Goal: Task Accomplishment & Management: Manage account settings

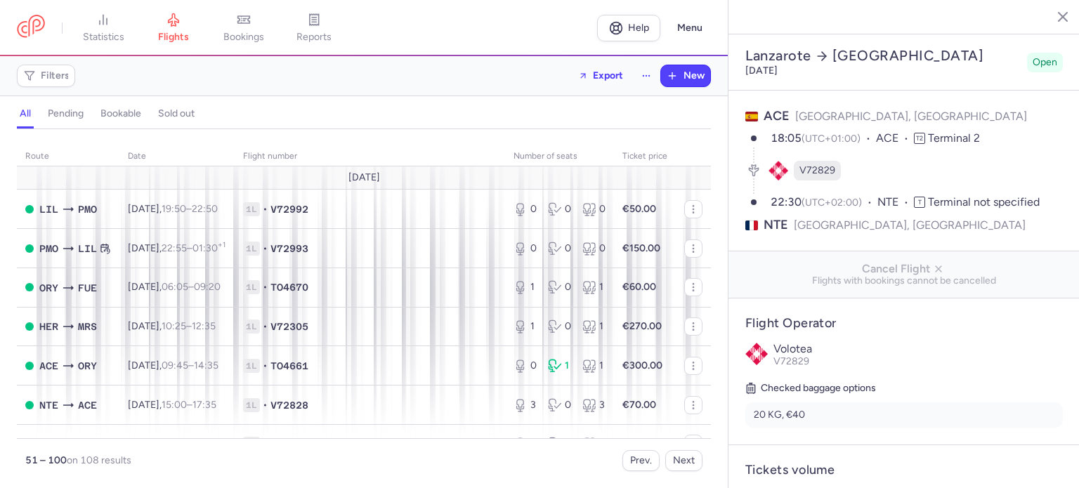
select select "days"
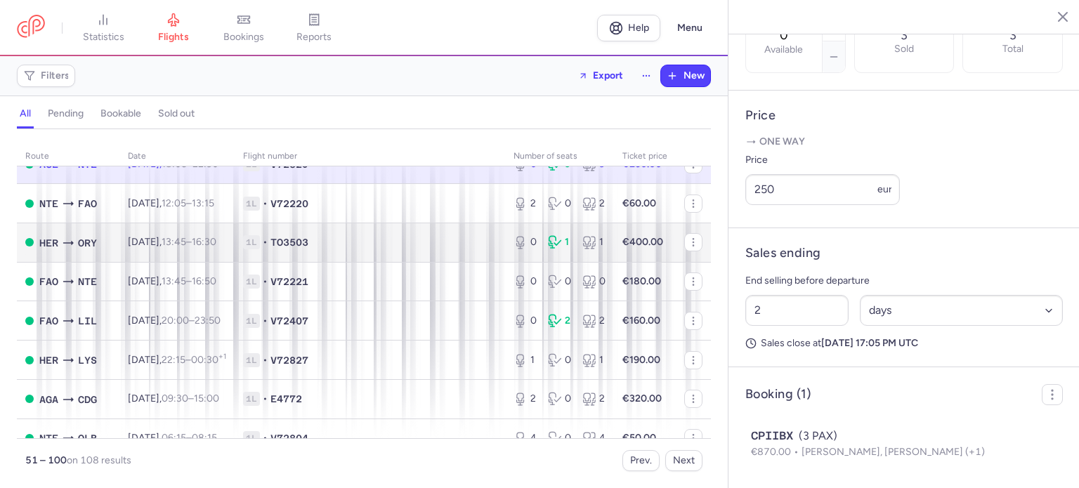
scroll to position [281, 0]
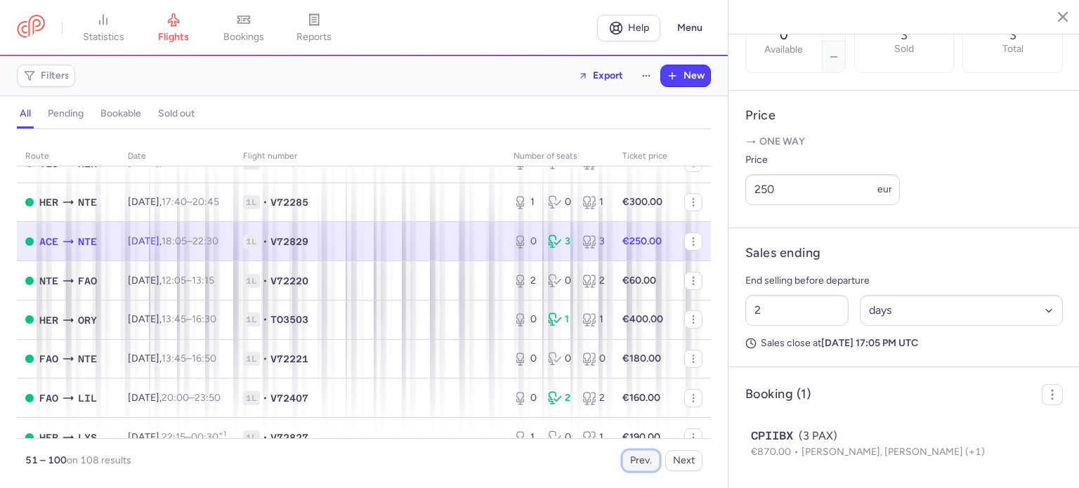
click at [632, 459] on button "Prev." at bounding box center [641, 460] width 37 height 21
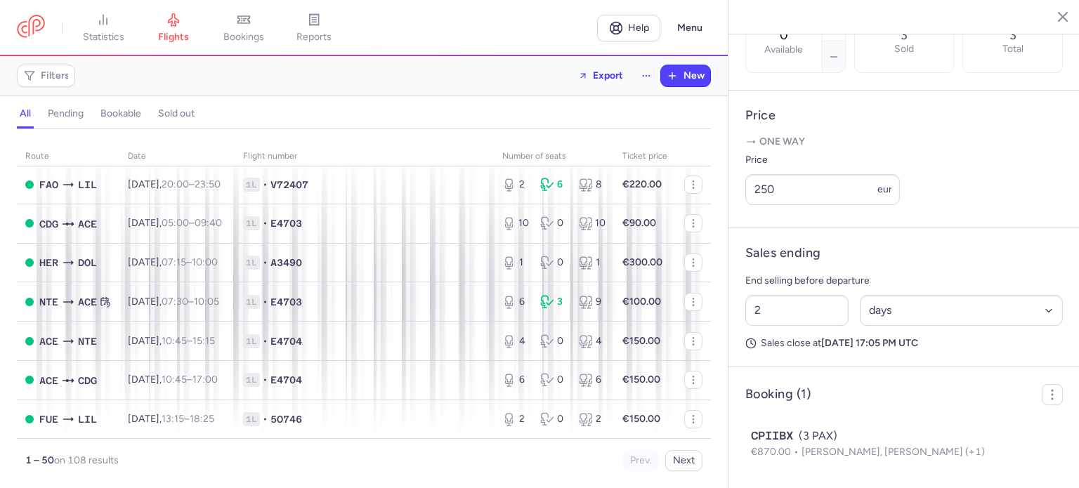
scroll to position [1405, 0]
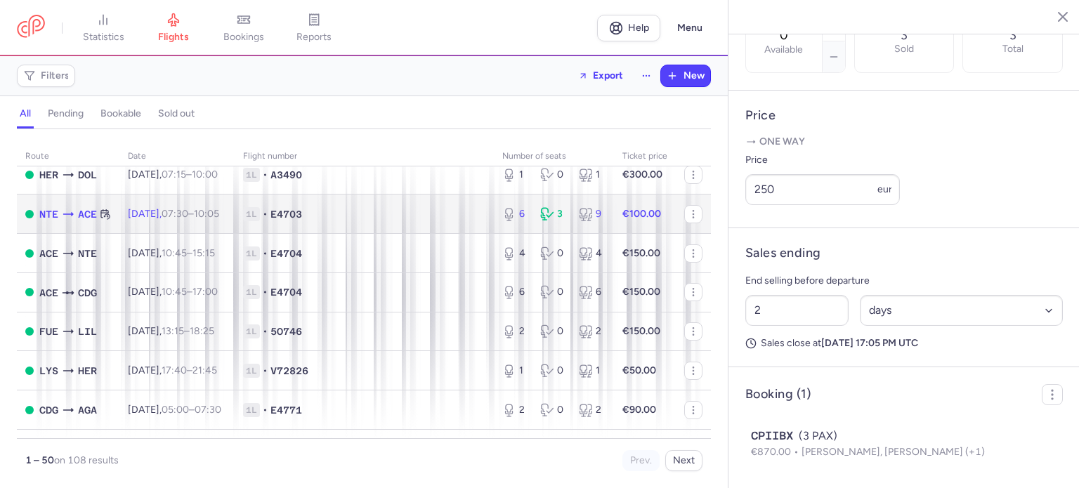
click at [266, 234] on td "1L • E4703" at bounding box center [364, 214] width 259 height 39
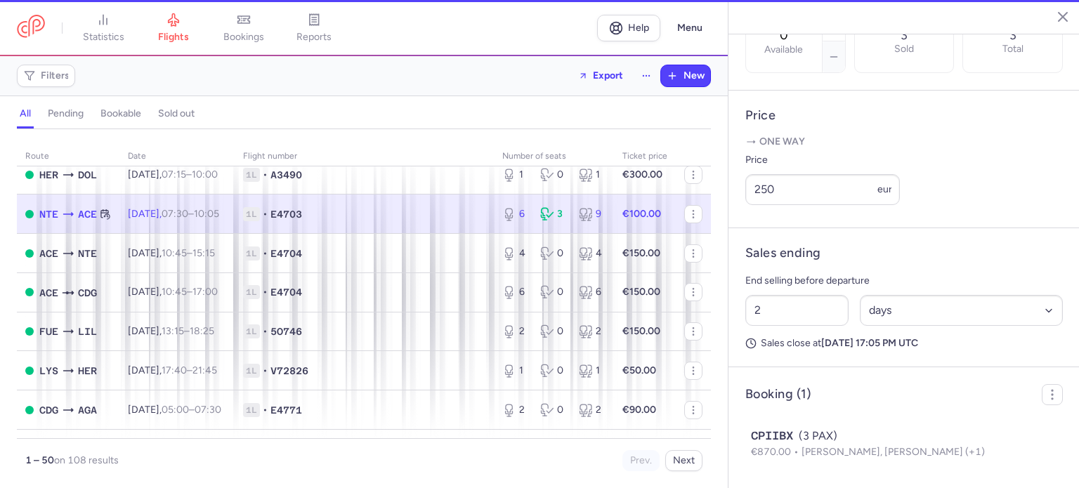
type input "6"
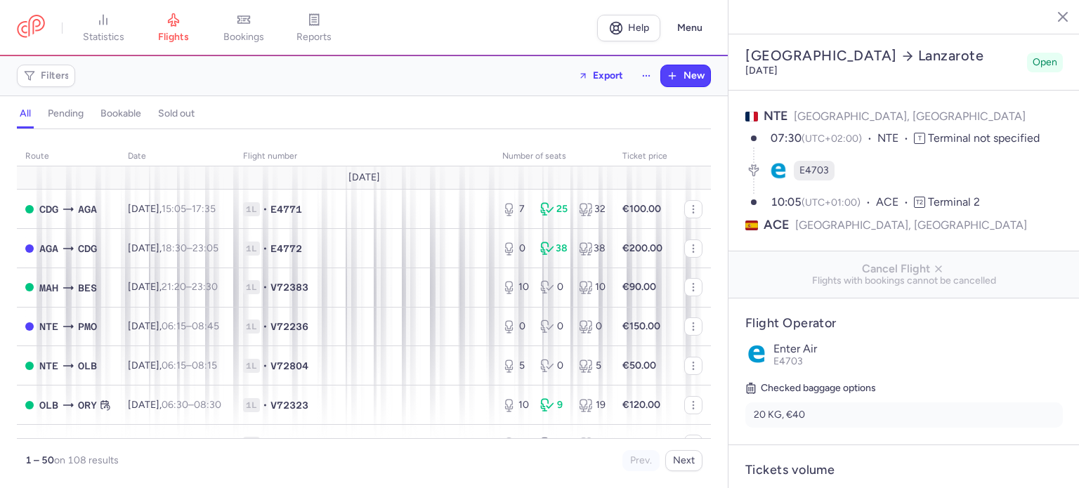
select select "days"
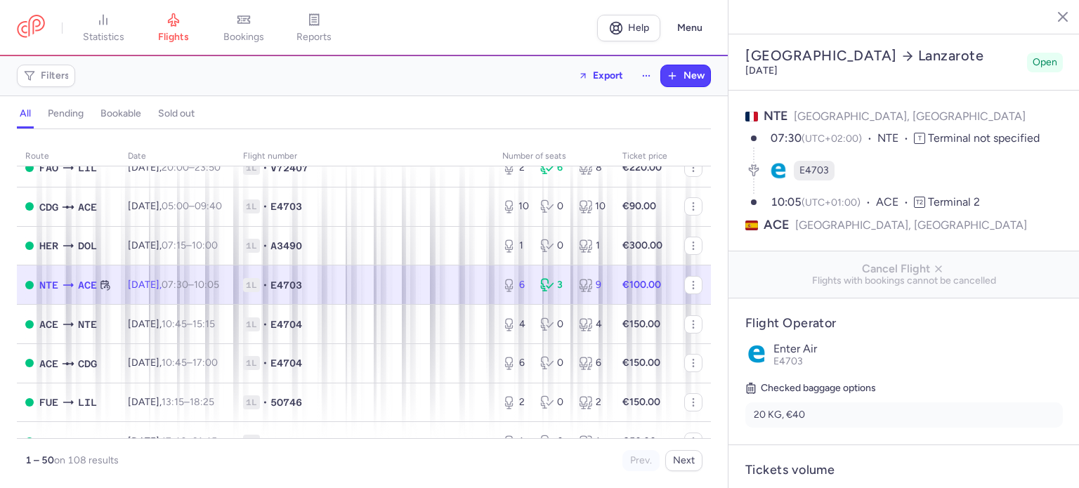
scroll to position [1335, 0]
click at [211, 304] on td "Tue, 19 Aug, 07:30 – 10:05 +0" at bounding box center [176, 284] width 115 height 39
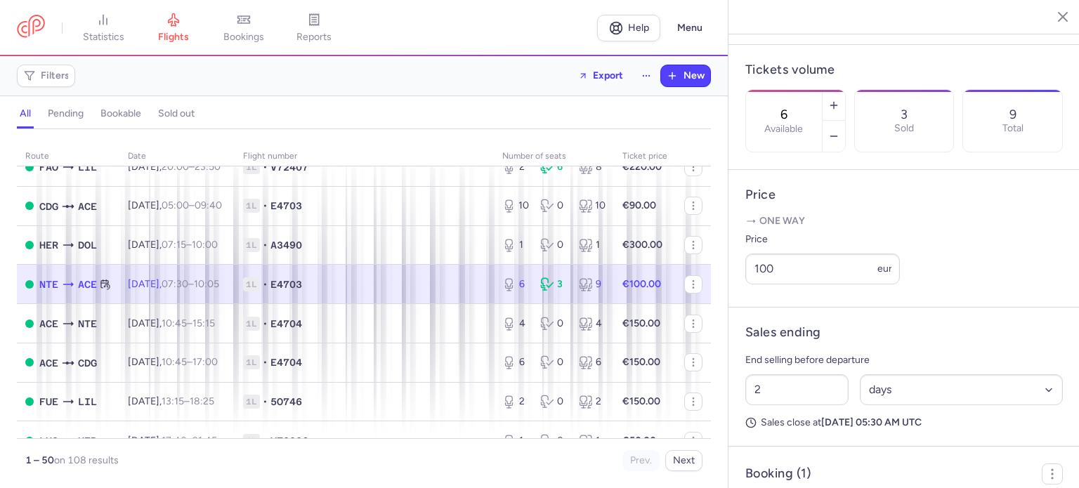
scroll to position [516, 0]
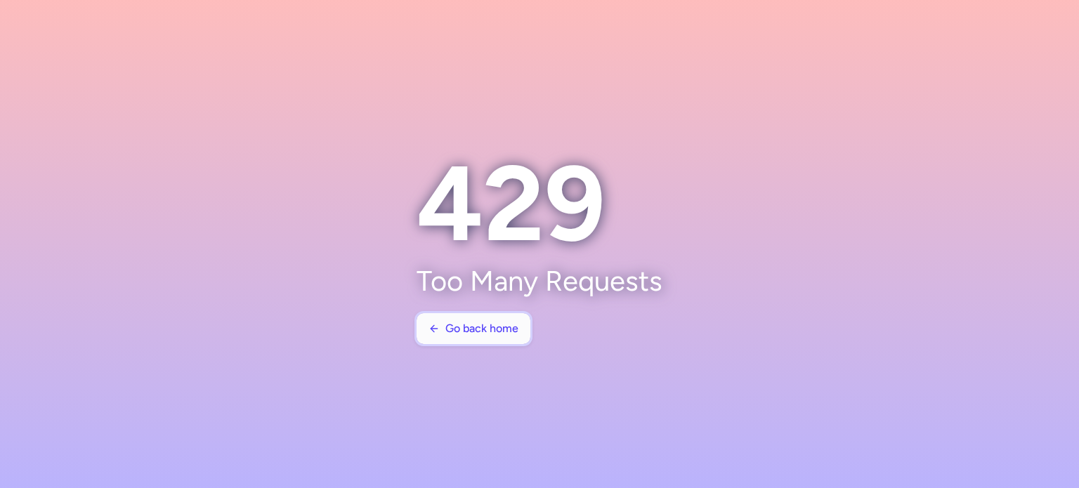
click at [505, 334] on span "Go back home" at bounding box center [482, 329] width 73 height 13
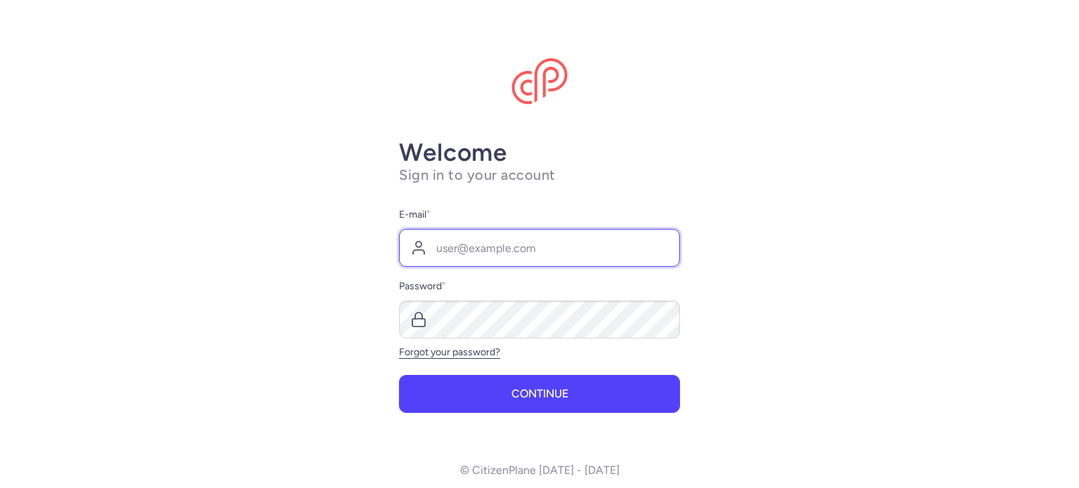
type input "[EMAIL_ADDRESS][DOMAIN_NAME]"
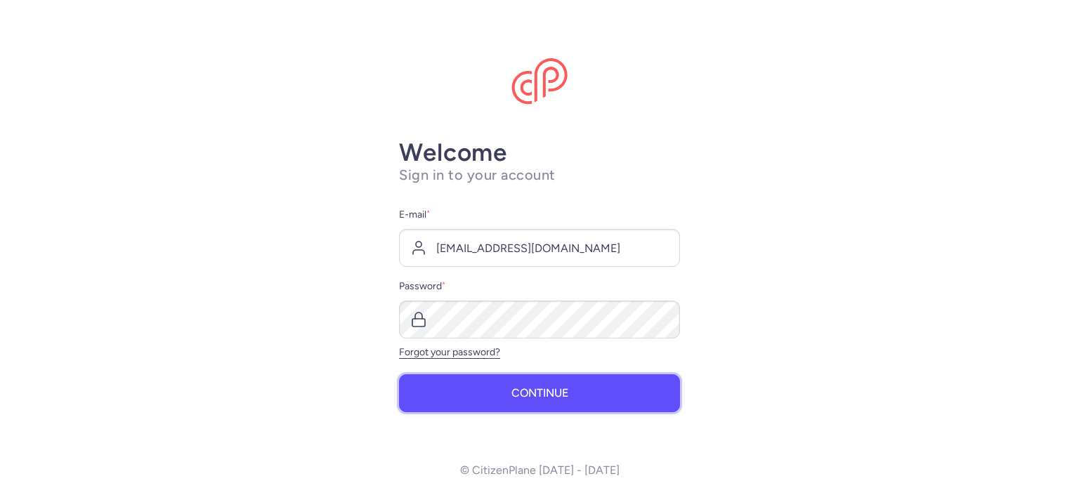
click at [522, 388] on span "Continue" at bounding box center [540, 393] width 57 height 13
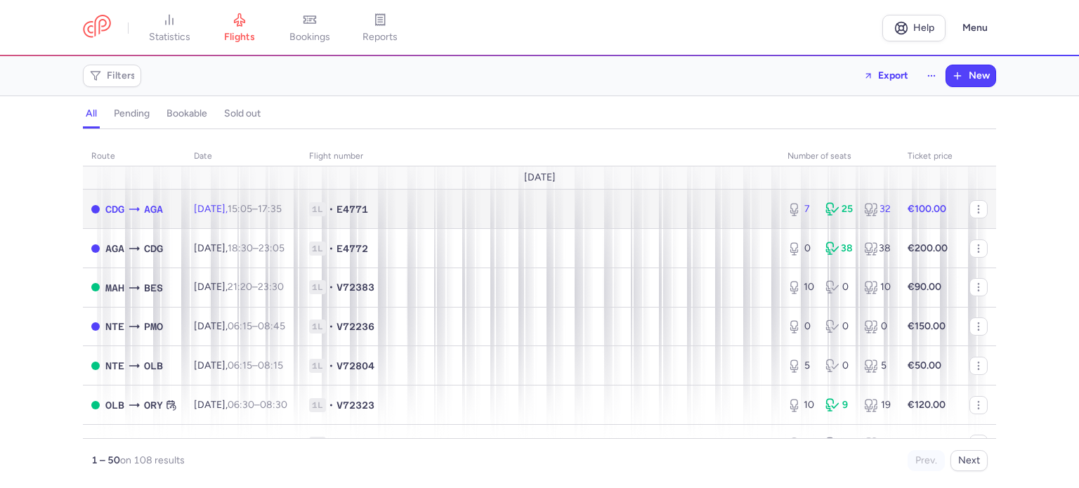
click at [332, 221] on td "1L • E4771" at bounding box center [540, 209] width 479 height 39
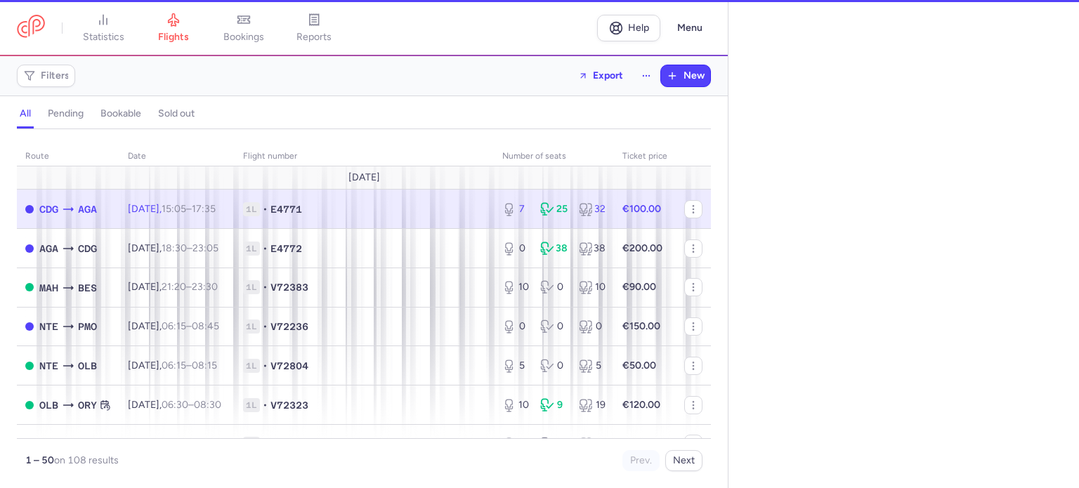
select select "days"
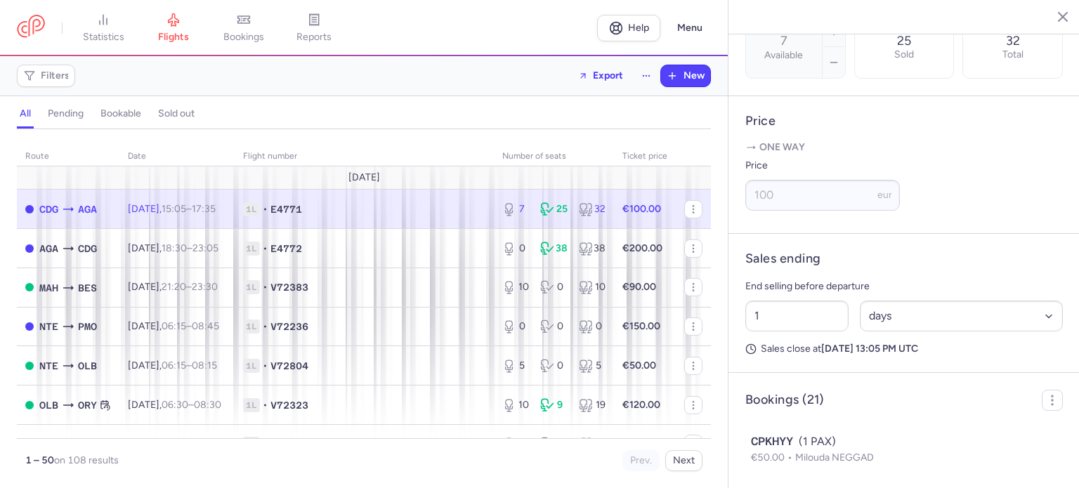
scroll to position [562, 0]
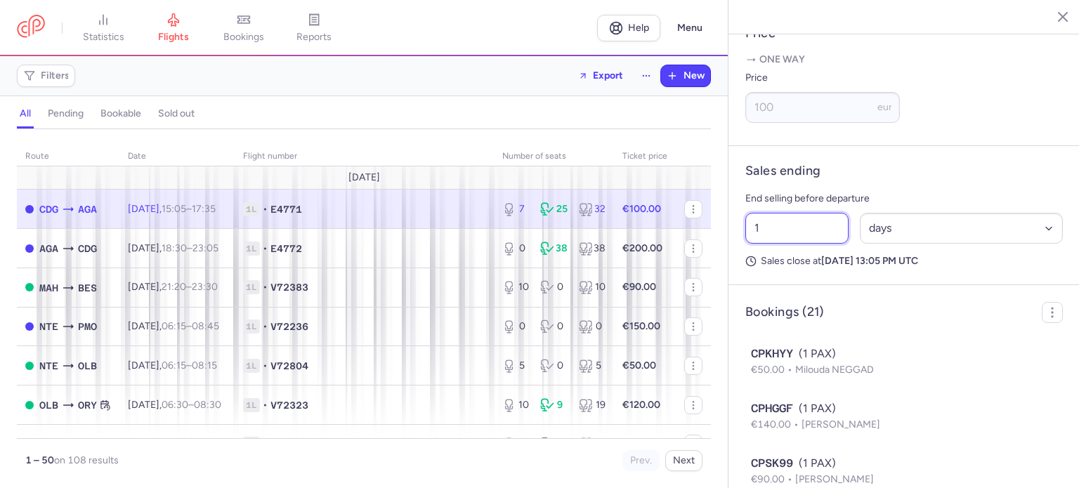
drag, startPoint x: 774, startPoint y: 271, endPoint x: 730, endPoint y: 261, distance: 45.5
click at [730, 261] on article "Sales ending End selling before departure 1 Select an option hours days Sales c…" at bounding box center [904, 215] width 351 height 139
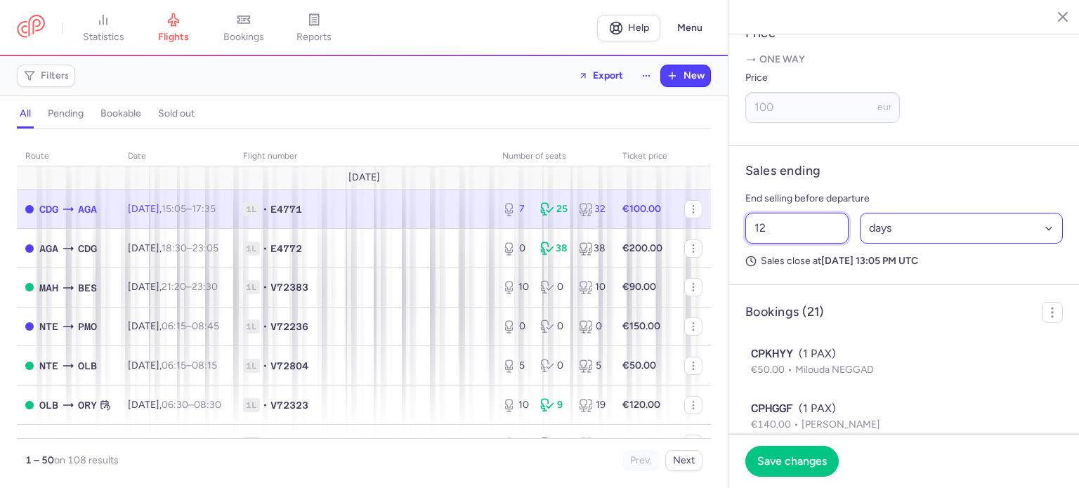
type input "12"
click at [891, 244] on select "Select an option hours days" at bounding box center [962, 228] width 204 height 31
select select "hours"
click at [860, 244] on select "Select an option hours days" at bounding box center [962, 228] width 204 height 31
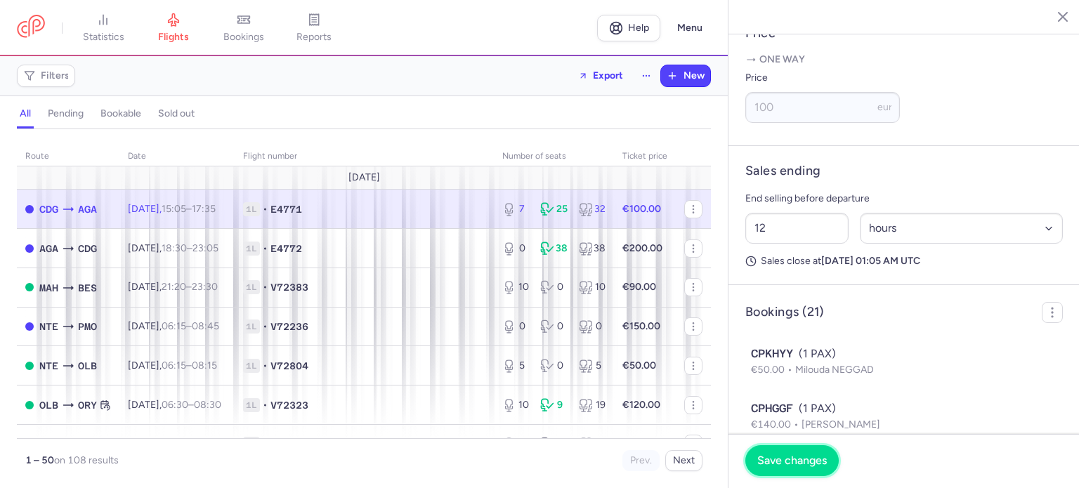
click at [817, 455] on span "Save changes" at bounding box center [793, 461] width 70 height 13
